Goal: Navigation & Orientation: Find specific page/section

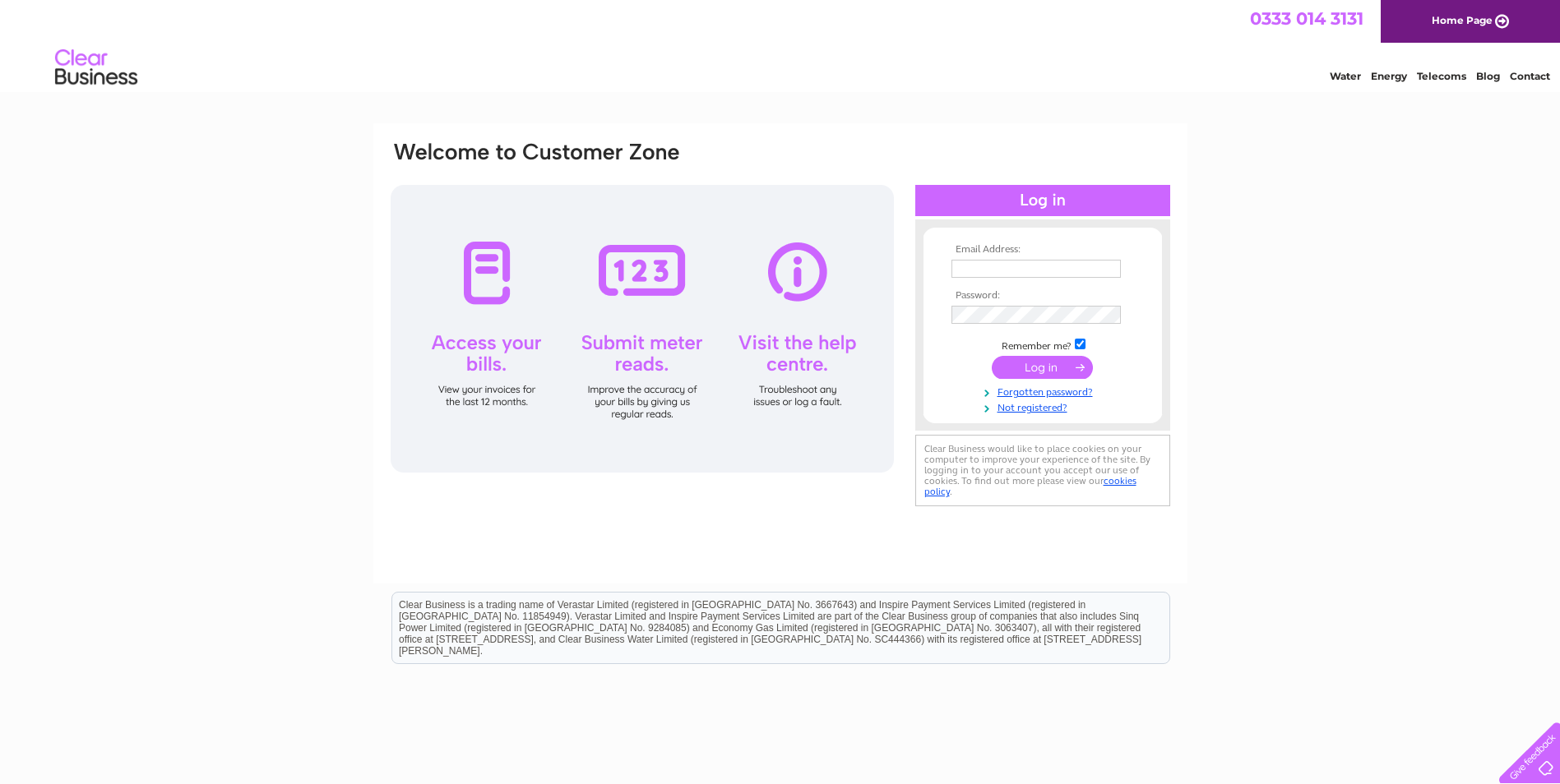
type input "[EMAIL_ADDRESS][DOMAIN_NAME]"
click at [1025, 366] on input "submit" at bounding box center [1042, 367] width 102 height 23
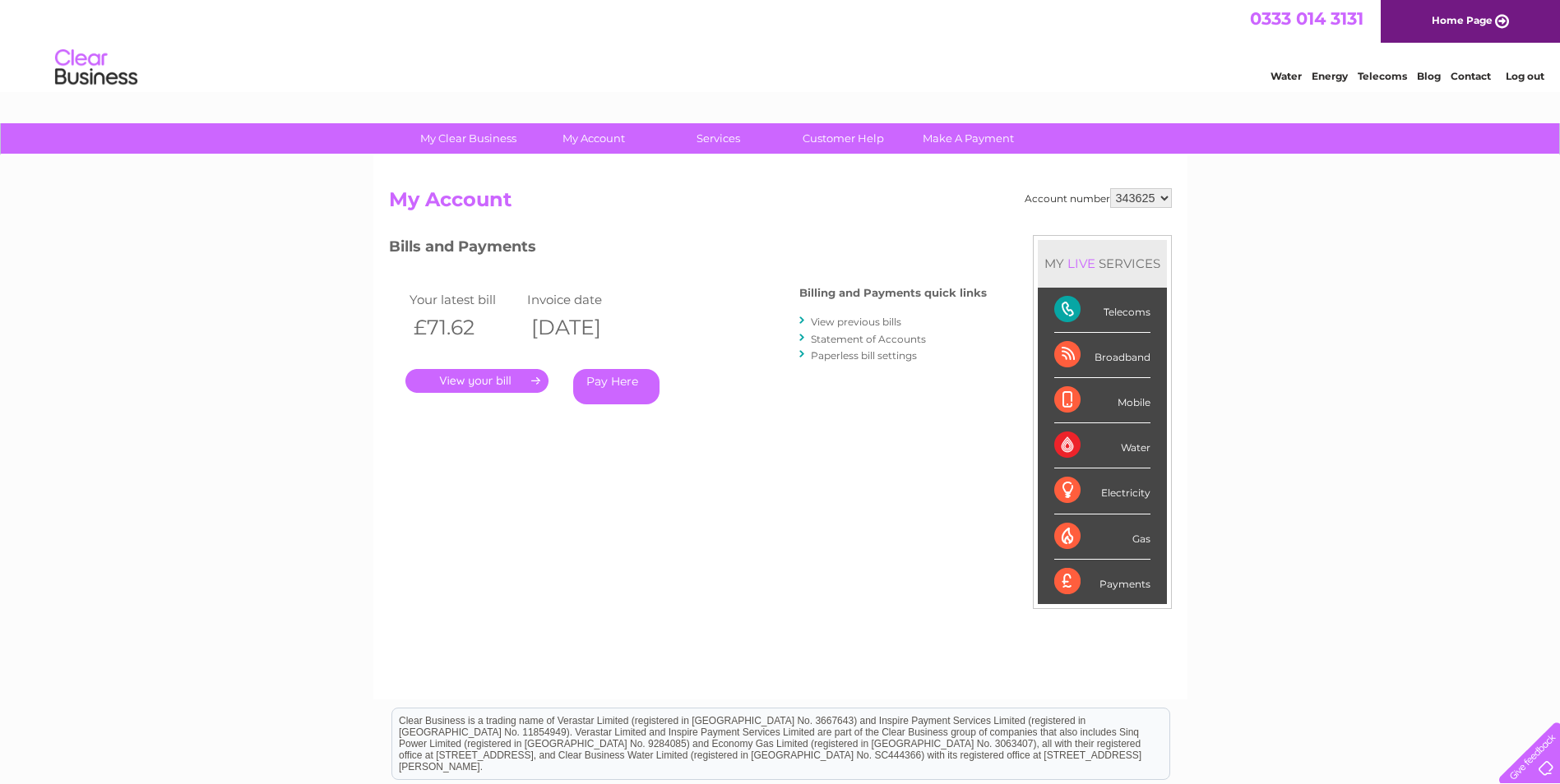
click at [1113, 314] on div "Telecoms" at bounding box center [1102, 310] width 96 height 46
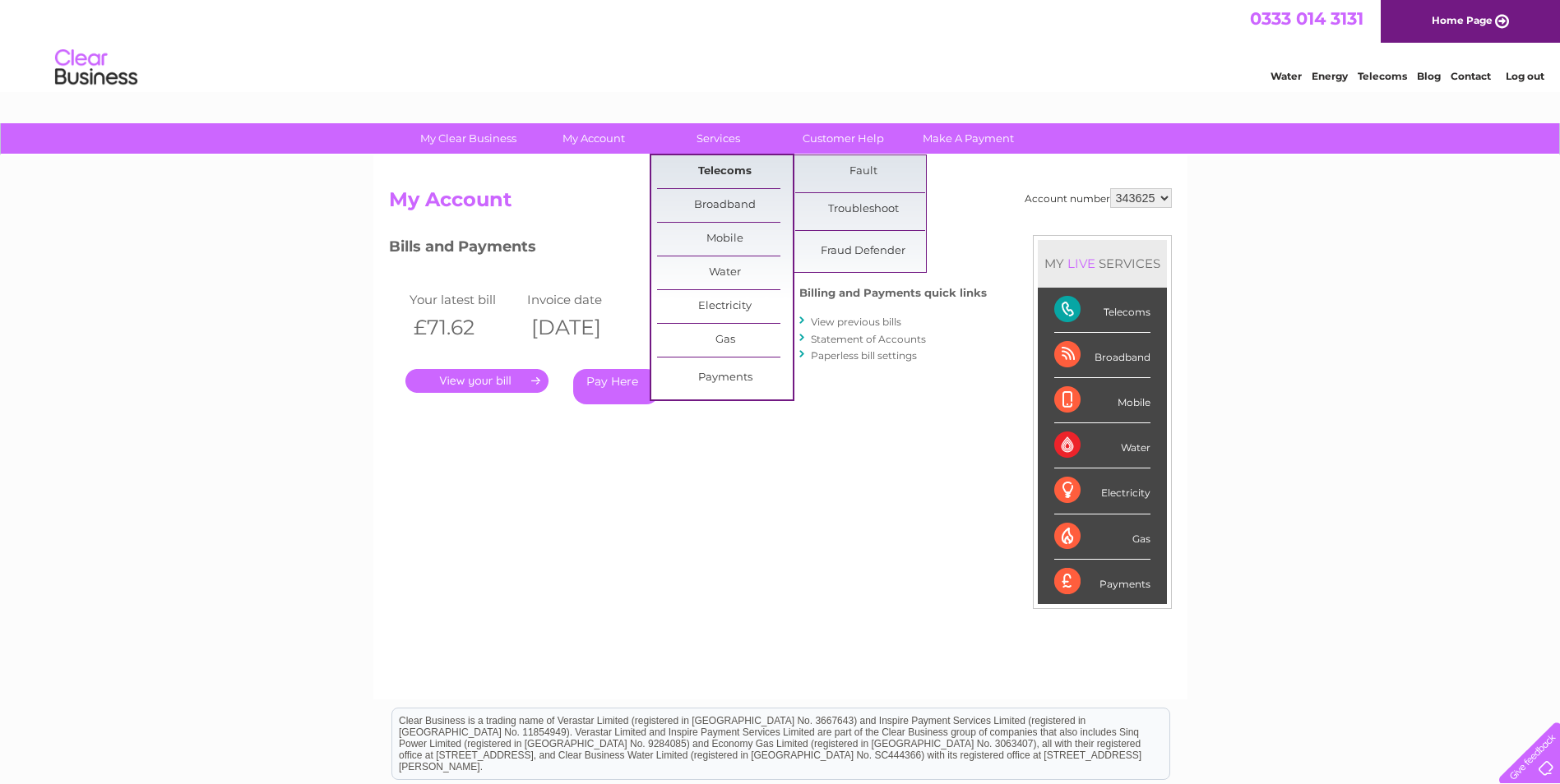
click at [724, 169] on link "Telecoms" at bounding box center [726, 171] width 136 height 33
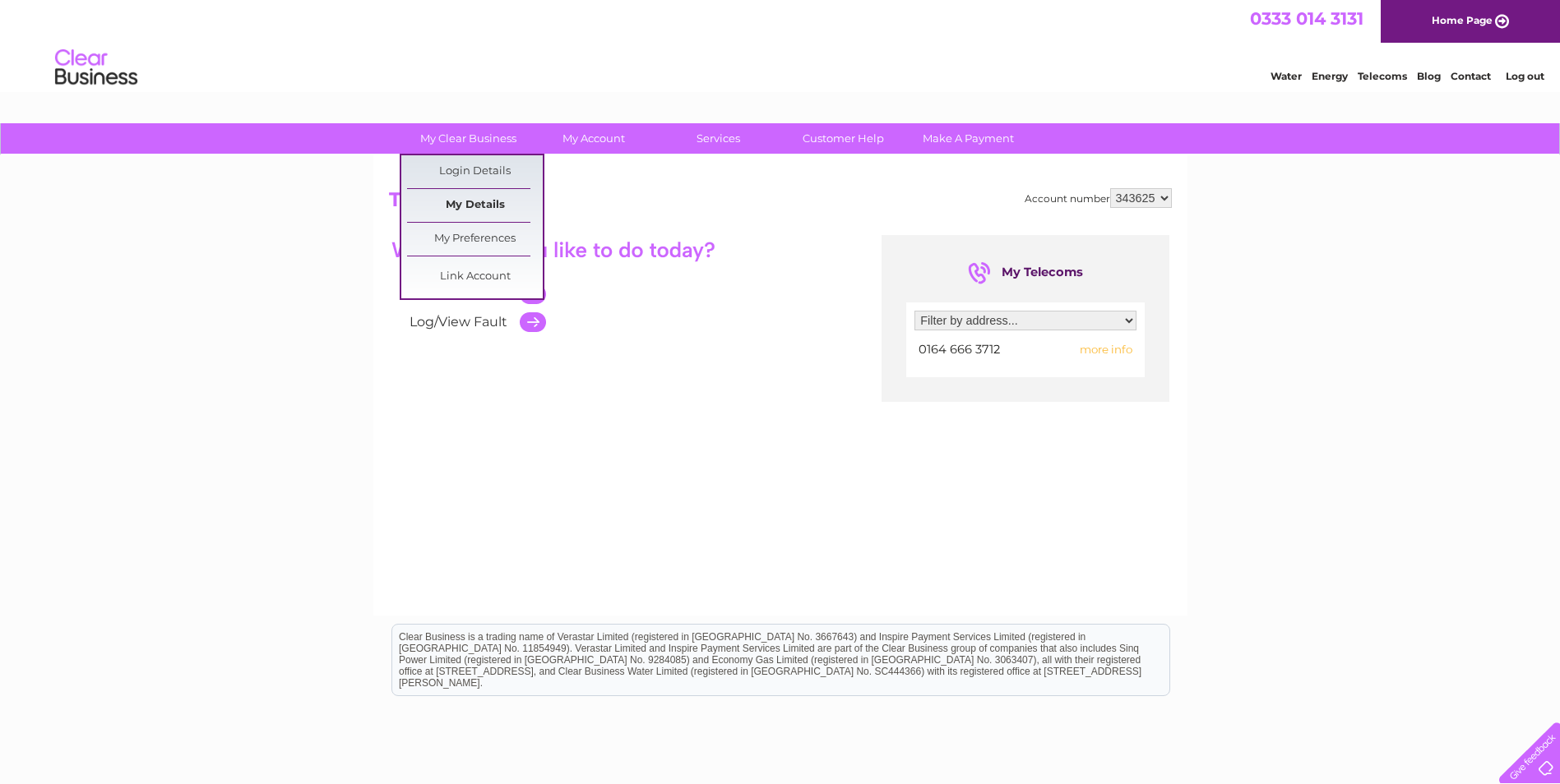
click at [477, 204] on link "My Details" at bounding box center [475, 205] width 136 height 33
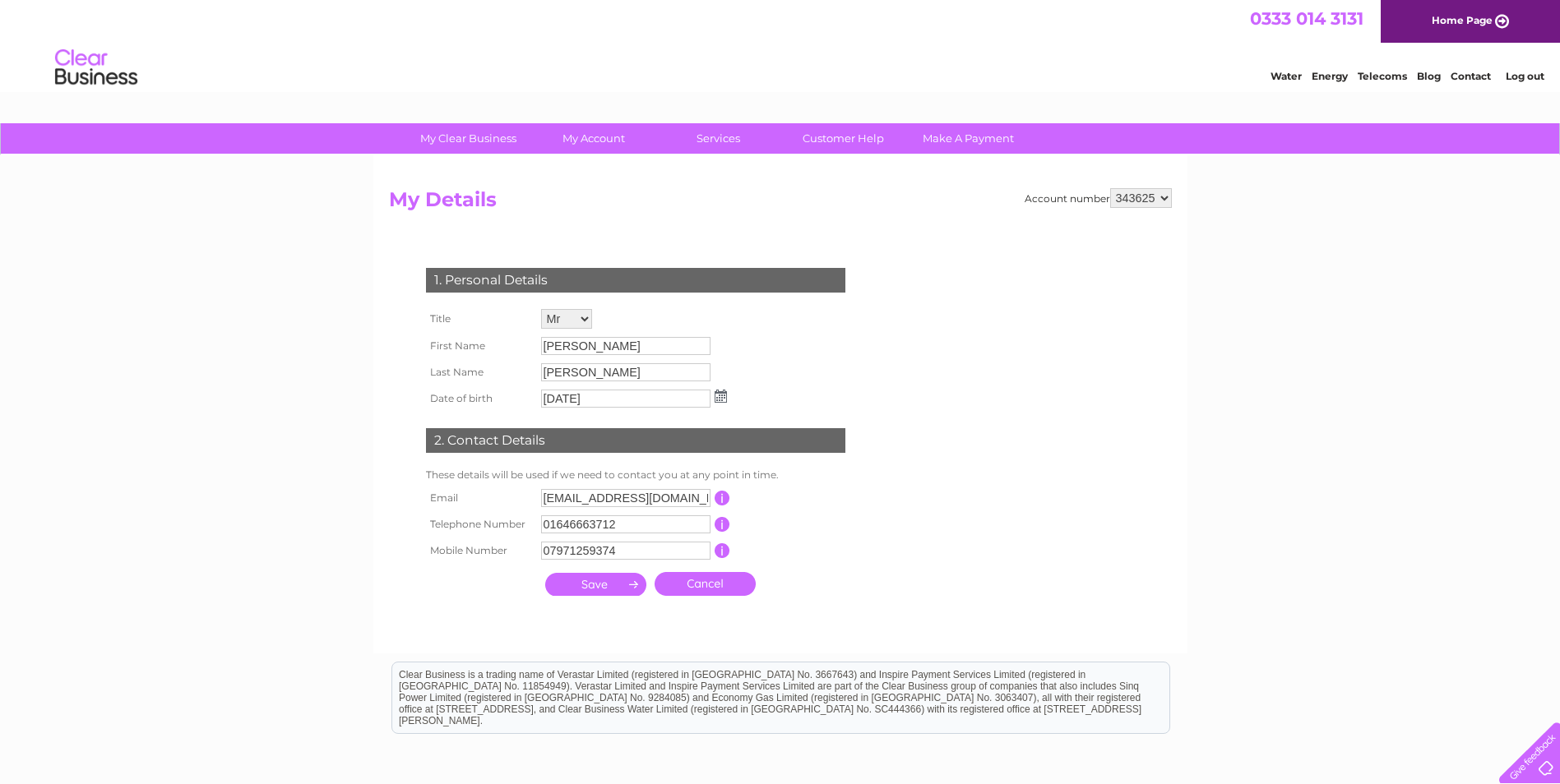
click at [305, 202] on div "My Clear Business Login Details My Details My Preferences Link Account My Accou…" at bounding box center [780, 529] width 1560 height 812
click at [1458, 21] on link "Home Page" at bounding box center [1471, 21] width 179 height 43
